Goal: Entertainment & Leisure: Consume media (video, audio)

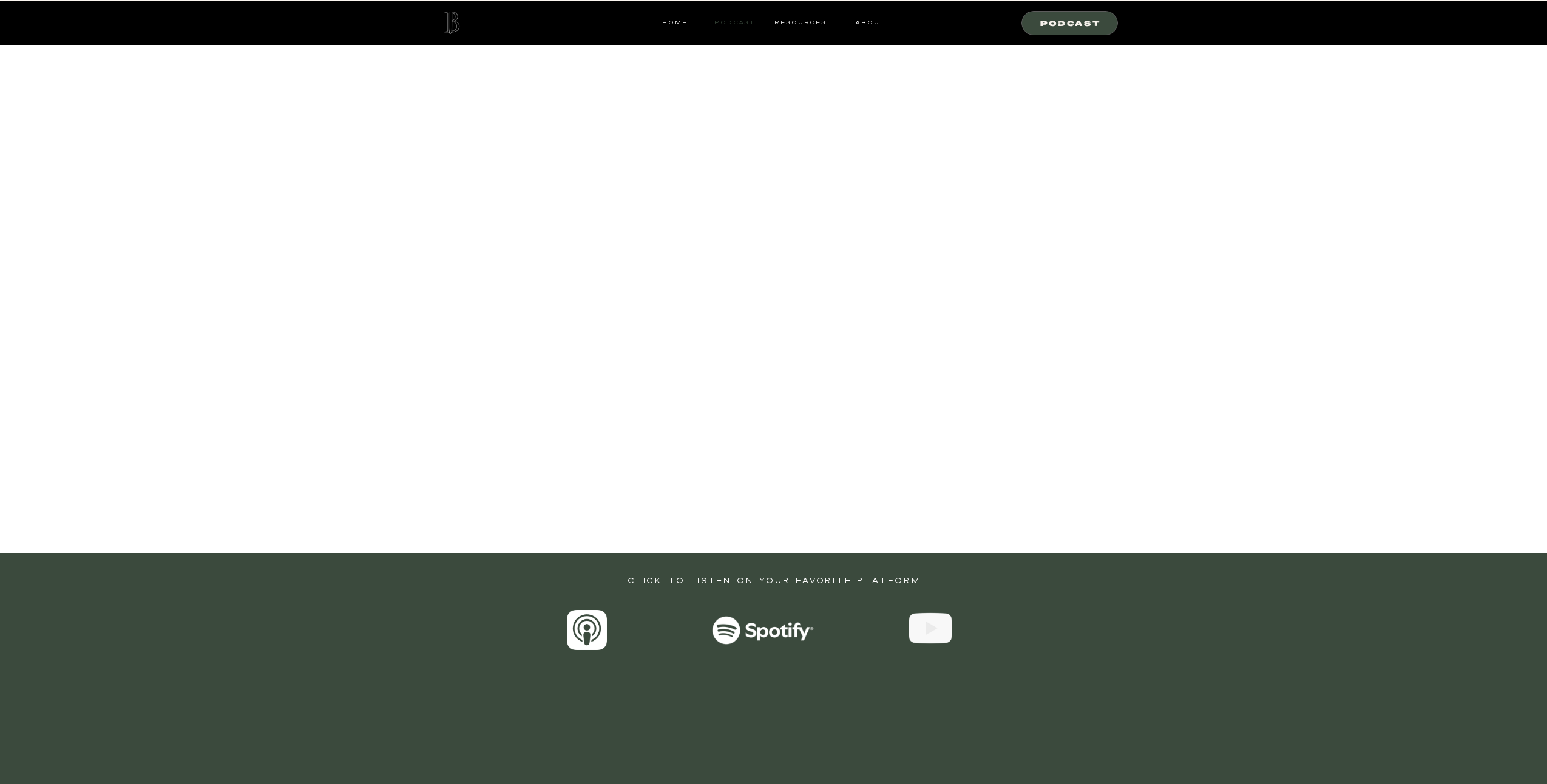
click at [738, 20] on nav "Podcast" at bounding box center [734, 22] width 48 height 11
click at [740, 22] on nav "Podcast" at bounding box center [734, 22] width 48 height 11
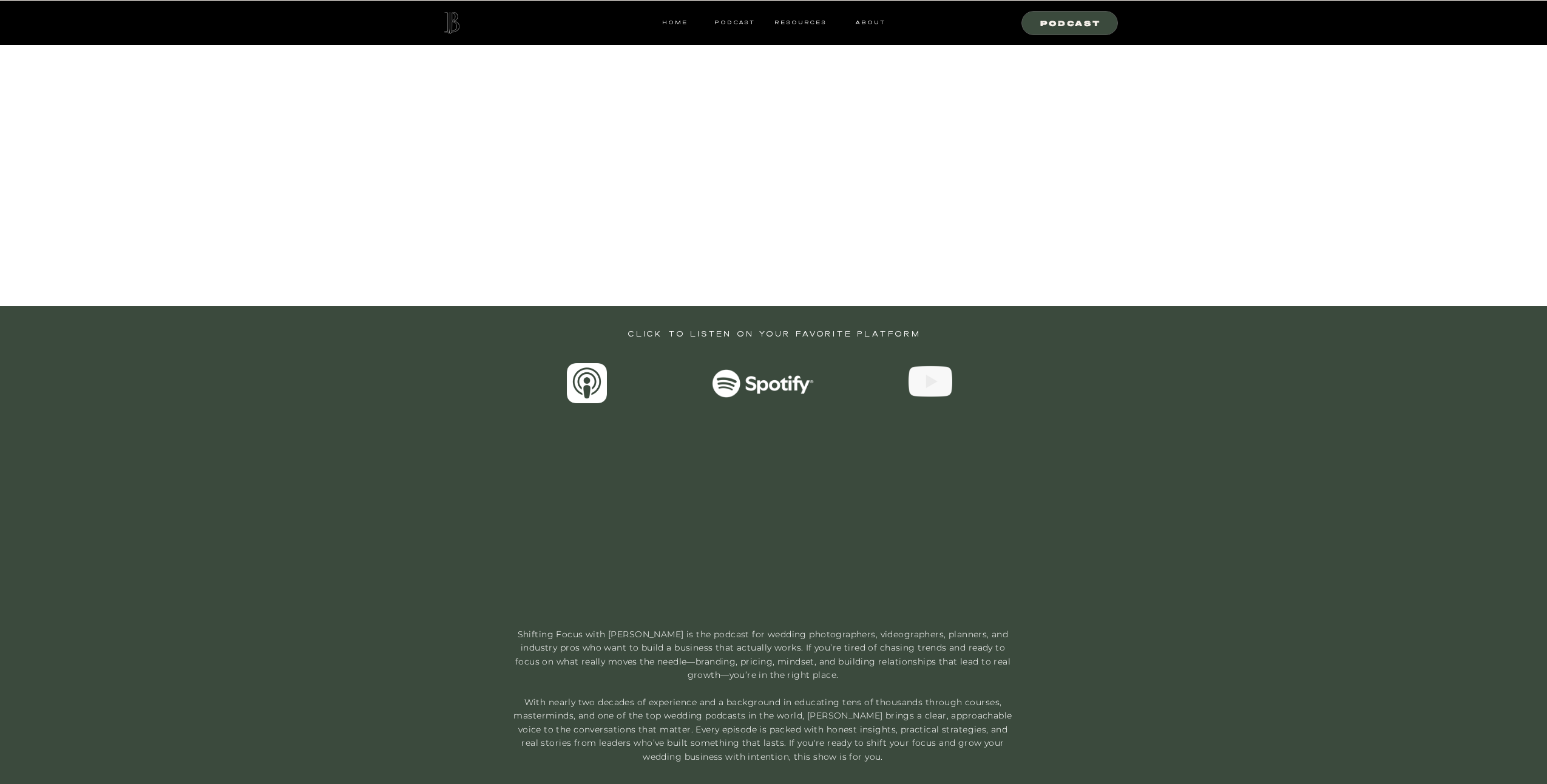
scroll to position [255, 0]
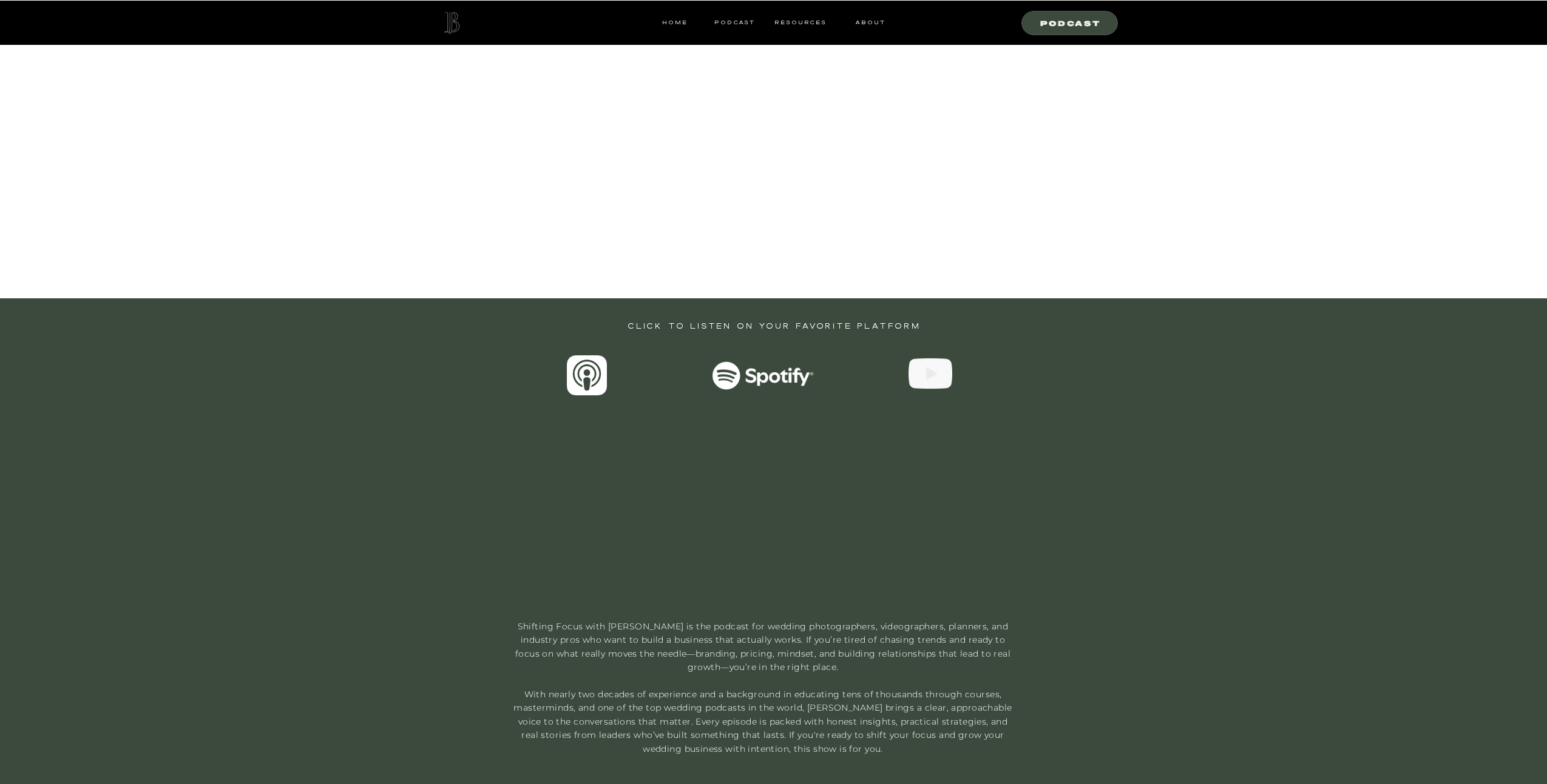
click at [757, 375] on div at bounding box center [763, 376] width 103 height 28
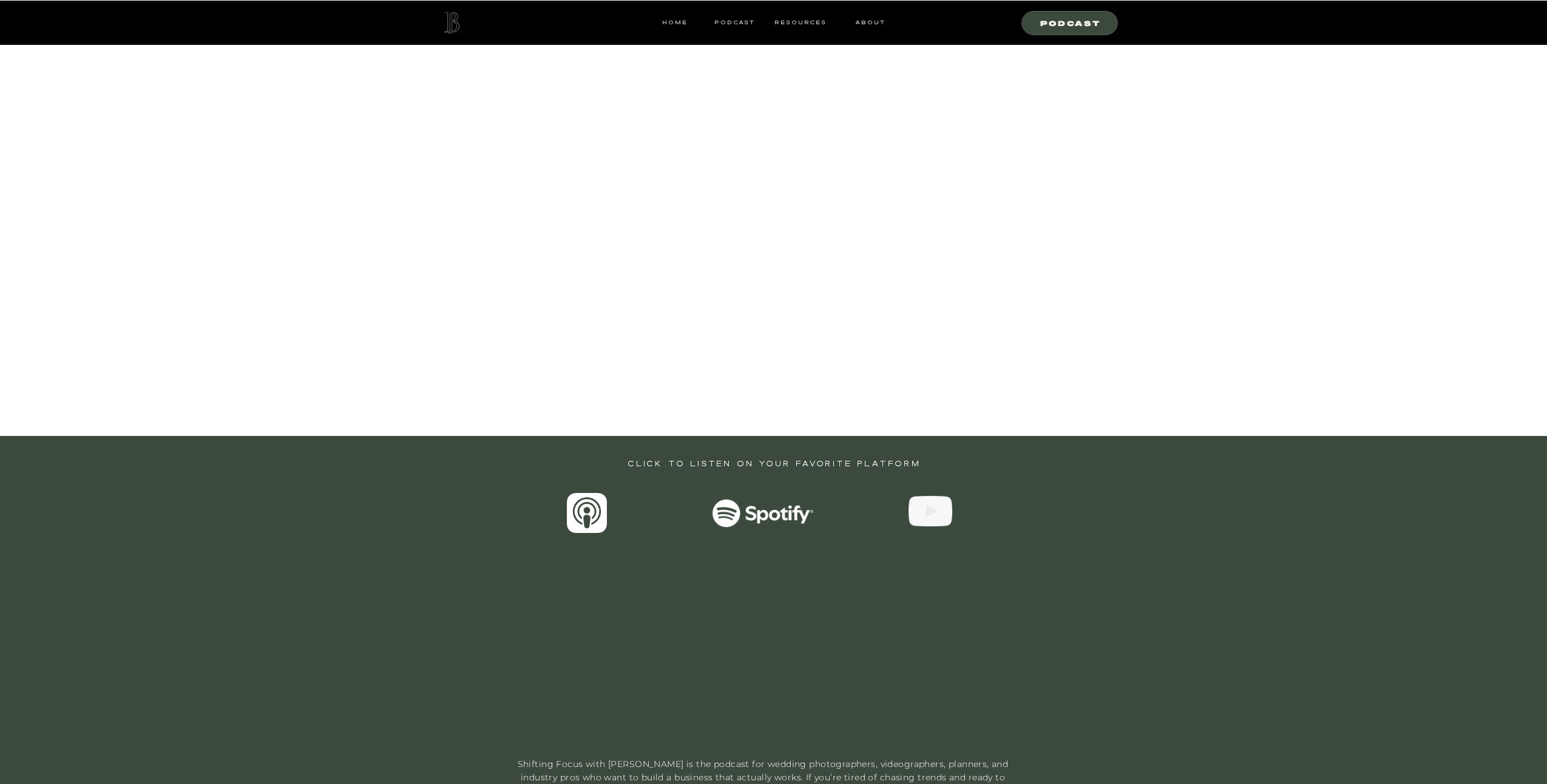
scroll to position [163, 0]
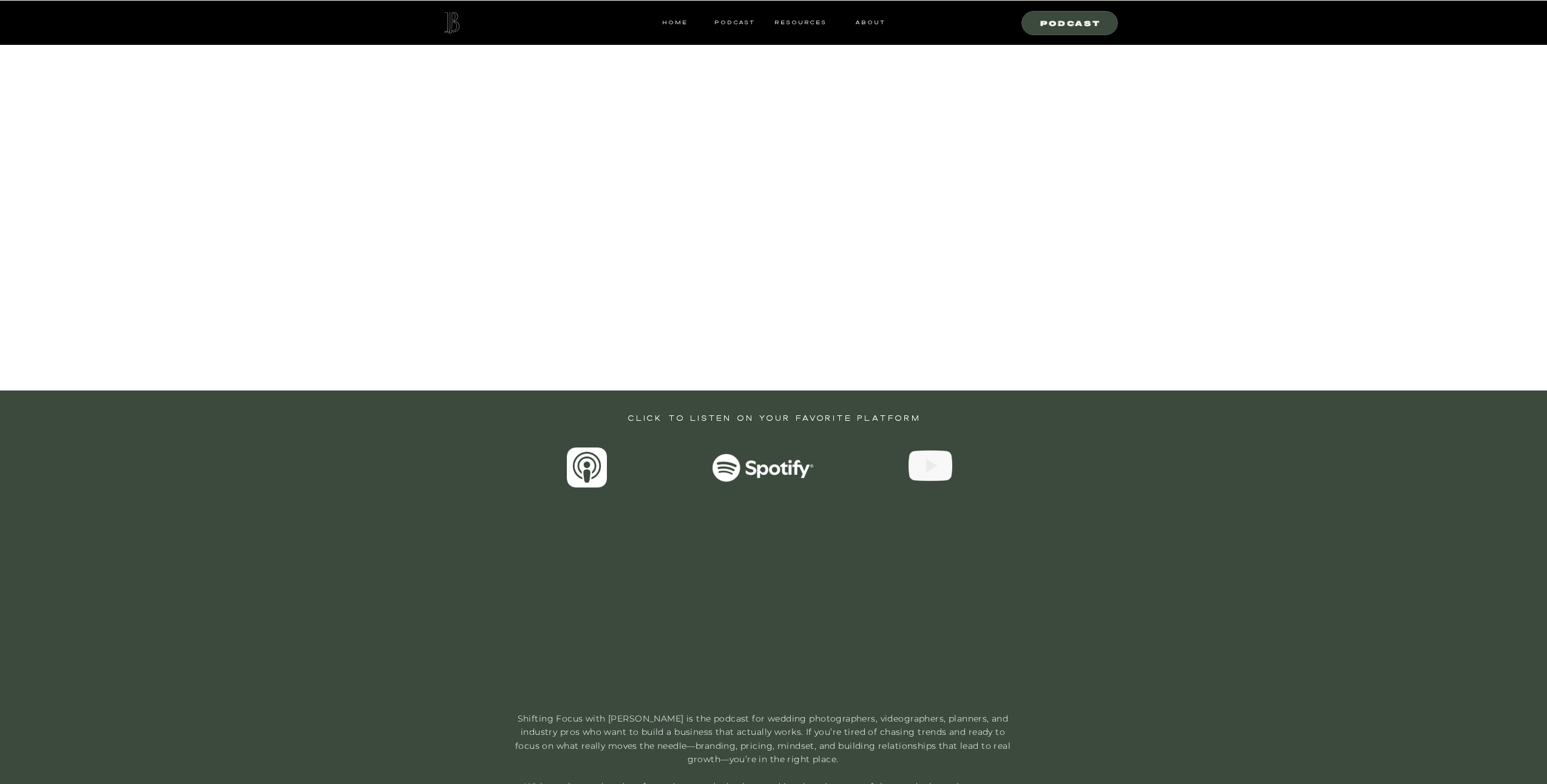
click at [732, 468] on div at bounding box center [763, 468] width 103 height 28
